Goal: Find specific page/section: Find specific page/section

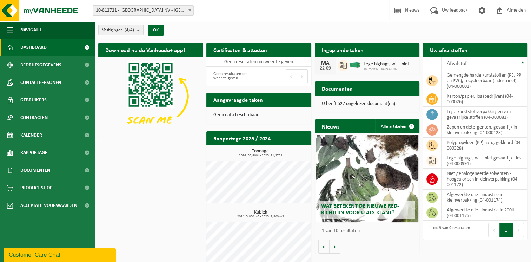
click at [191, 12] on span at bounding box center [189, 10] width 7 height 9
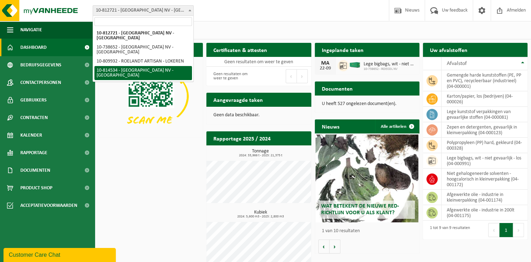
select select "37624"
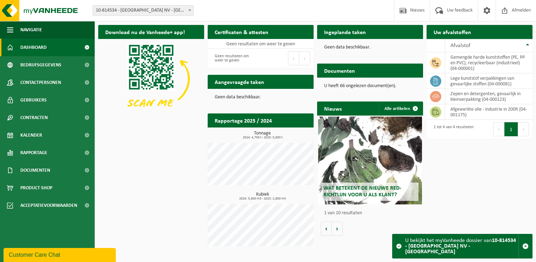
click at [190, 11] on b at bounding box center [189, 10] width 3 height 2
click at [48, 134] on link "Kalender" at bounding box center [47, 135] width 95 height 18
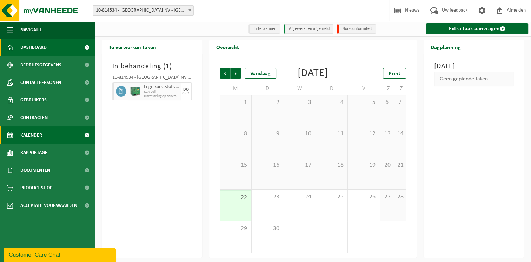
click at [45, 48] on span "Dashboard" at bounding box center [33, 48] width 26 height 18
